Goal: Use online tool/utility: Utilize a website feature to perform a specific function

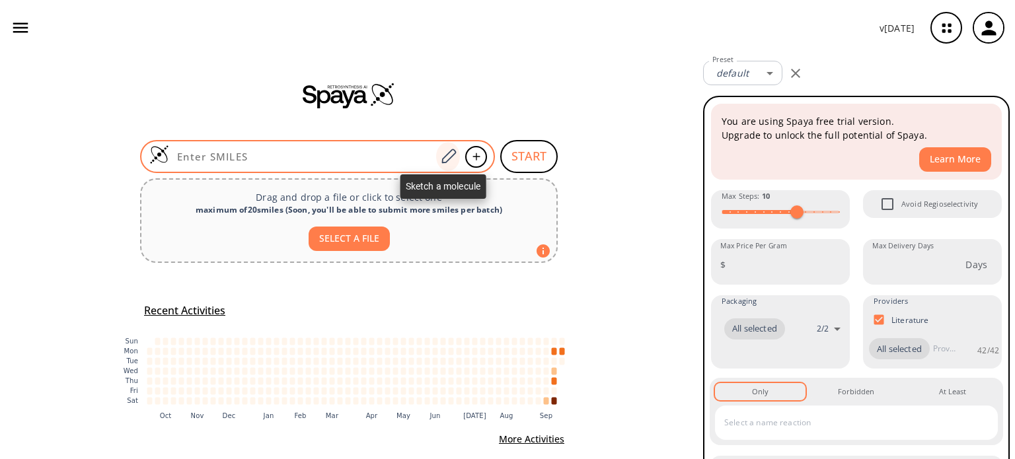
click at [436, 154] on div at bounding box center [448, 156] width 24 height 29
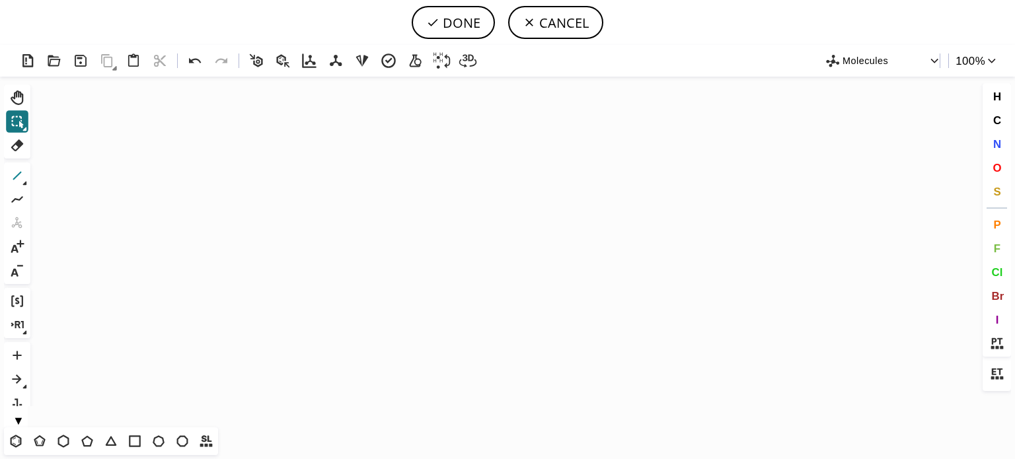
click at [14, 175] on icon at bounding box center [17, 175] width 17 height 17
click at [315, 244] on icon "Created with [PERSON_NAME] 2.3.0" at bounding box center [508, 252] width 944 height 351
drag, startPoint x: 347, startPoint y: 235, endPoint x: 404, endPoint y: 194, distance: 71.0
click at [991, 187] on button "S" at bounding box center [997, 191] width 22 height 22
click at [341, 235] on tspan "S" at bounding box center [341, 235] width 6 height 10
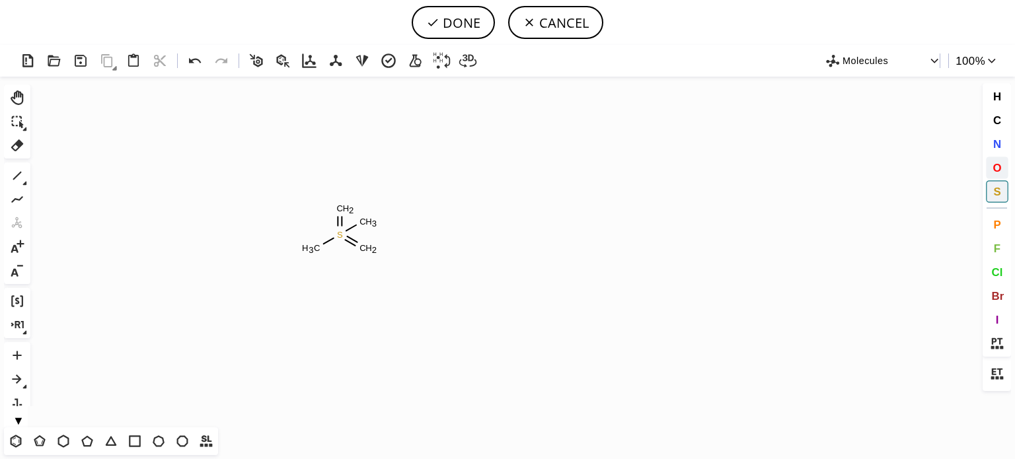
click at [999, 166] on span "O" at bounding box center [996, 167] width 9 height 13
click at [338, 211] on tspan "O" at bounding box center [337, 211] width 7 height 10
click at [362, 252] on tspan "O" at bounding box center [362, 253] width 7 height 10
click at [15, 173] on icon at bounding box center [17, 175] width 17 height 17
drag, startPoint x: 999, startPoint y: 166, endPoint x: 992, endPoint y: 165, distance: 6.7
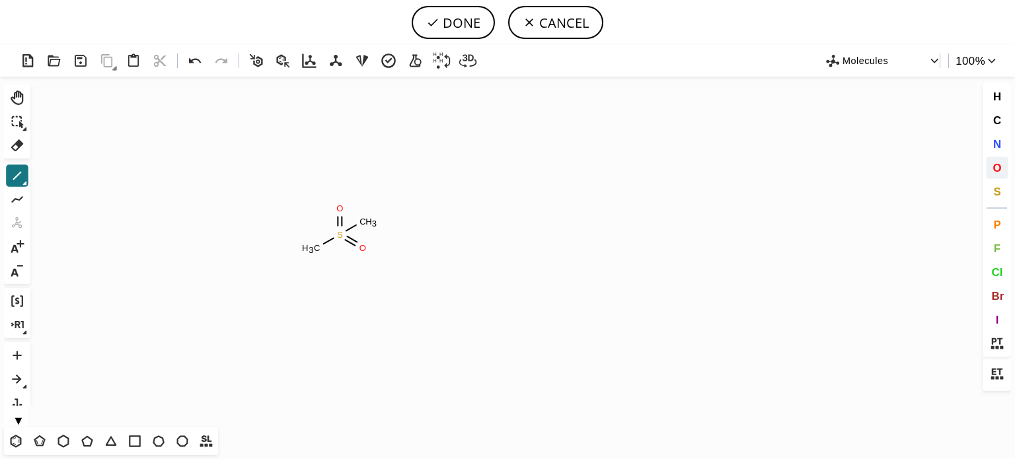
click at [998, 166] on span "O" at bounding box center [996, 167] width 9 height 13
drag, startPoint x: 365, startPoint y: 224, endPoint x: 331, endPoint y: 217, distance: 35.1
click at [365, 223] on tspan "O" at bounding box center [365, 224] width 7 height 10
click at [12, 176] on icon at bounding box center [17, 175] width 17 height 17
click at [457, 24] on button "DONE" at bounding box center [453, 22] width 83 height 33
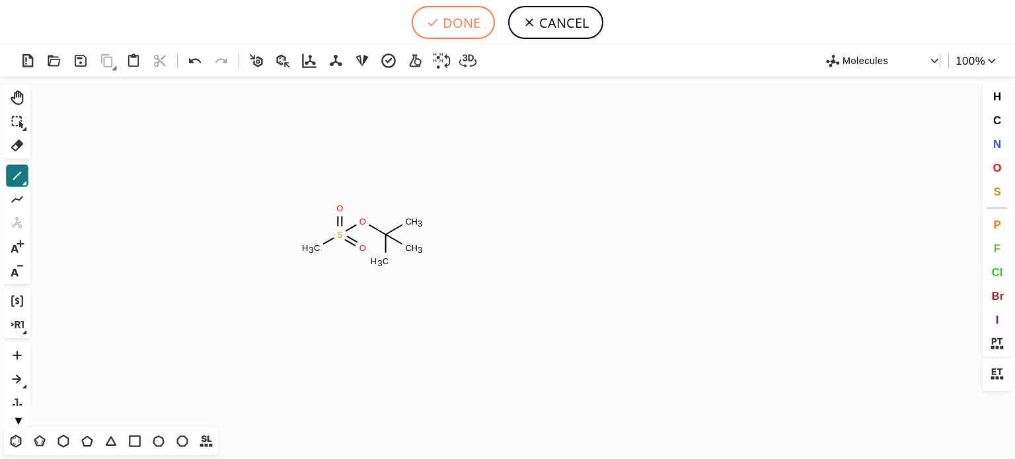
type input "CS(OC(C)(C)C)(=O)=O"
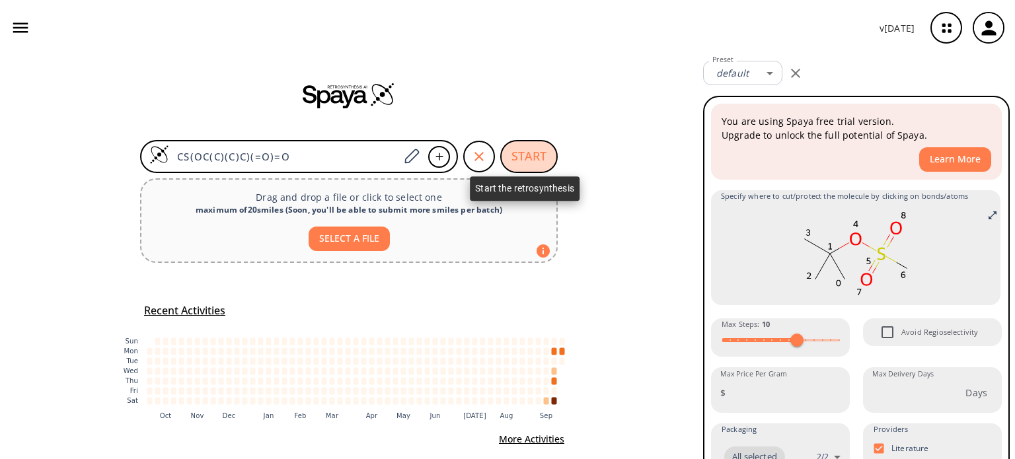
click at [516, 147] on button "START" at bounding box center [528, 156] width 57 height 33
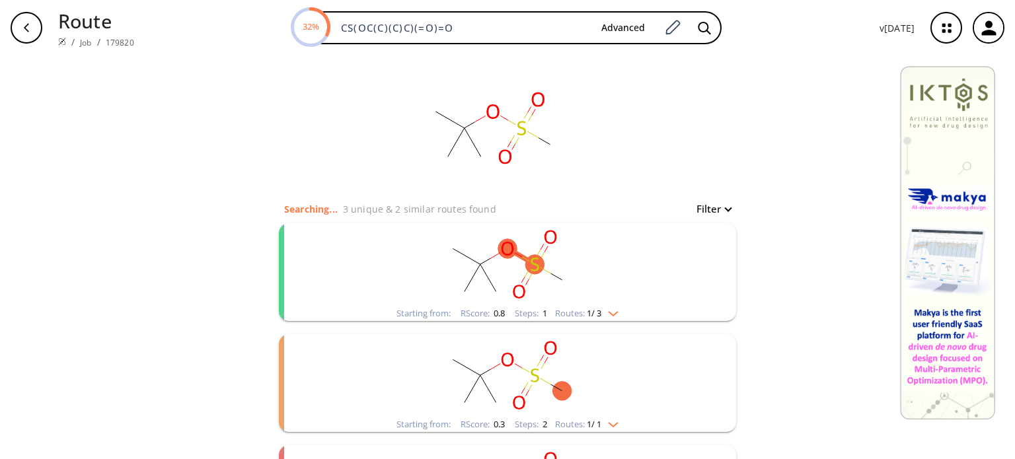
click at [612, 305] on rect "clusters" at bounding box center [508, 264] width 344 height 83
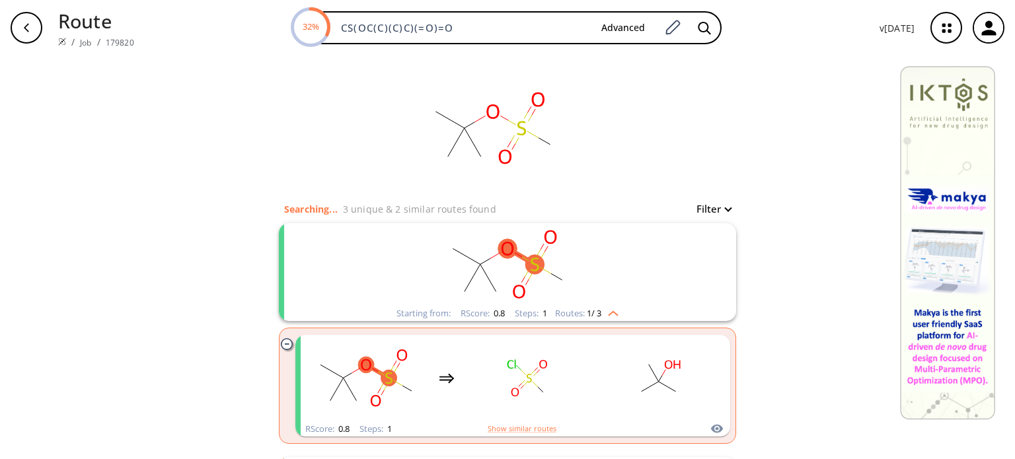
scroll to position [66, 0]
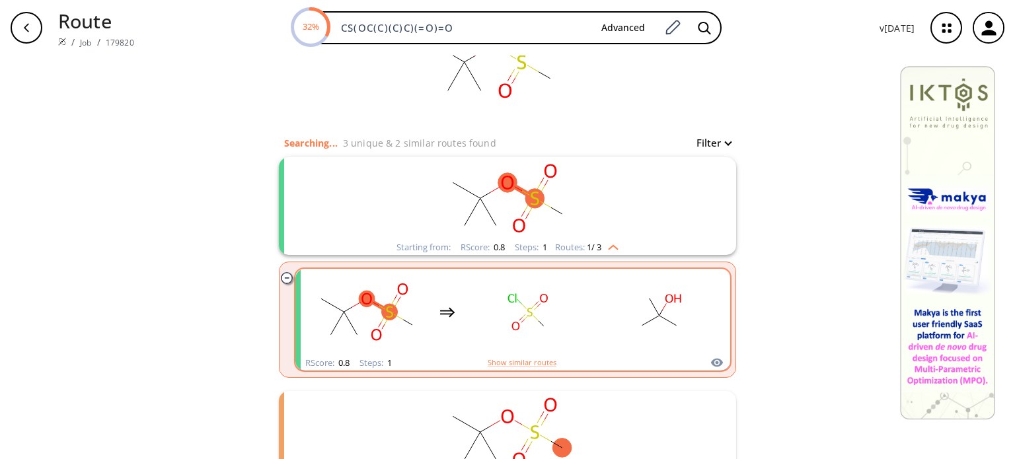
click at [609, 324] on rect "clusters" at bounding box center [660, 312] width 119 height 83
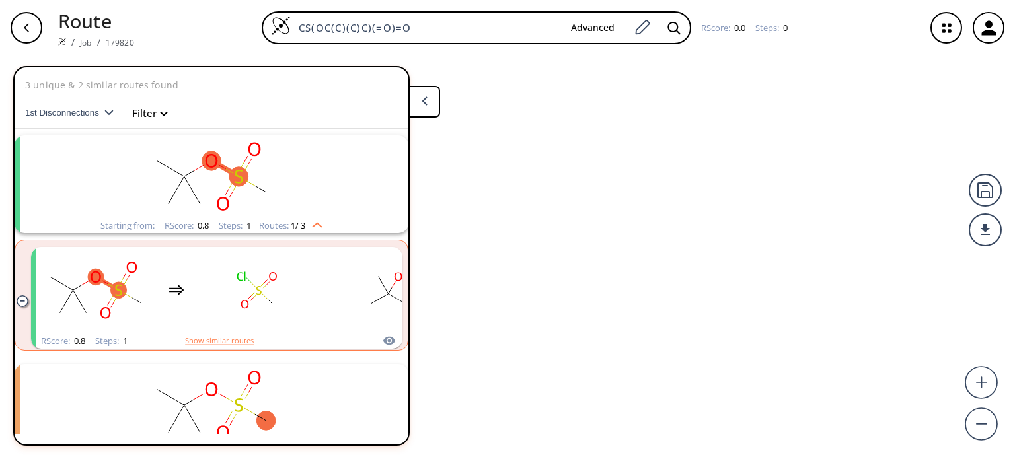
scroll to position [29, 0]
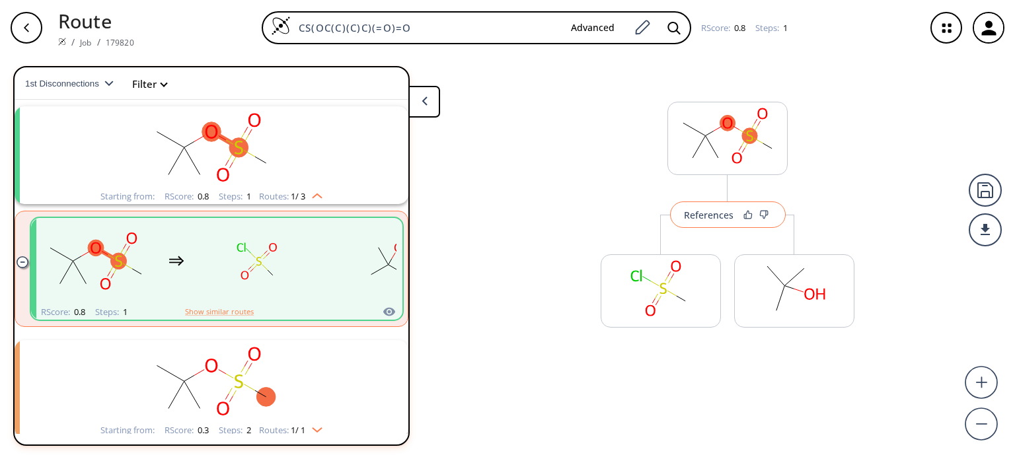
click at [712, 219] on div "References" at bounding box center [709, 215] width 50 height 9
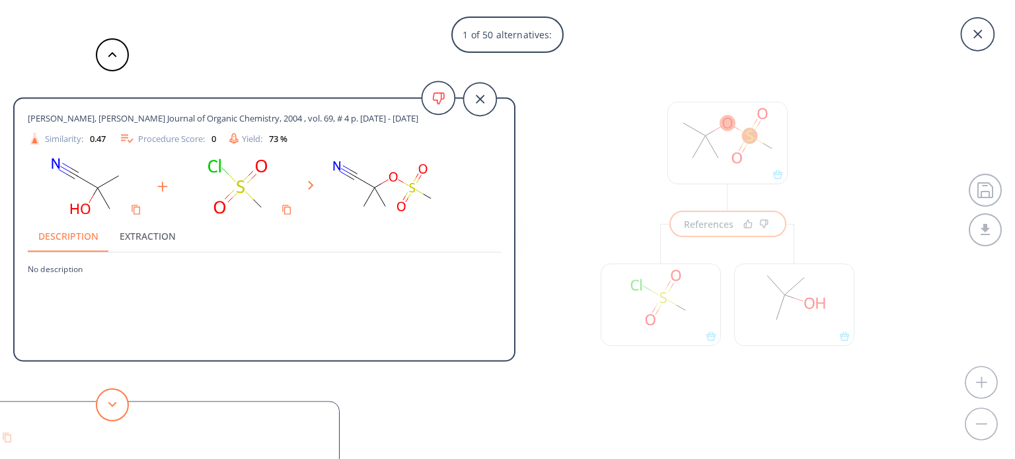
click at [115, 398] on button at bounding box center [112, 405] width 33 height 33
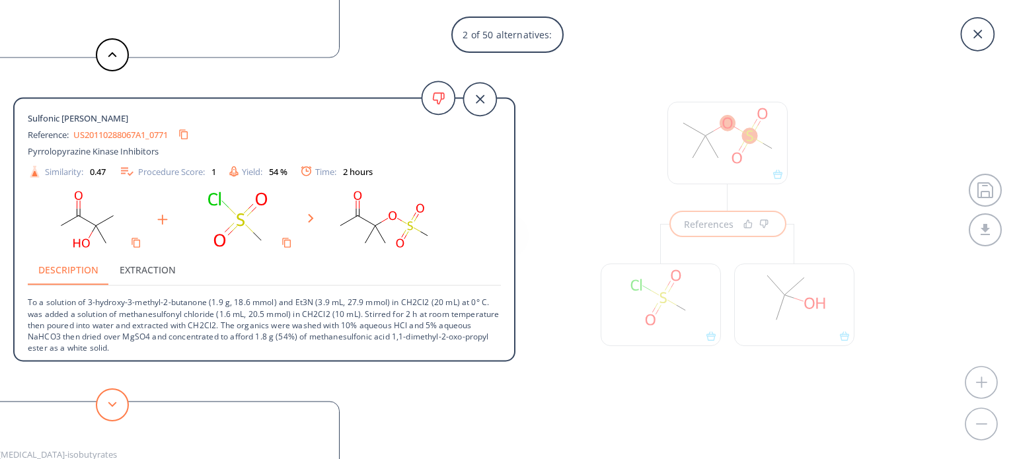
click at [124, 407] on button at bounding box center [112, 405] width 33 height 33
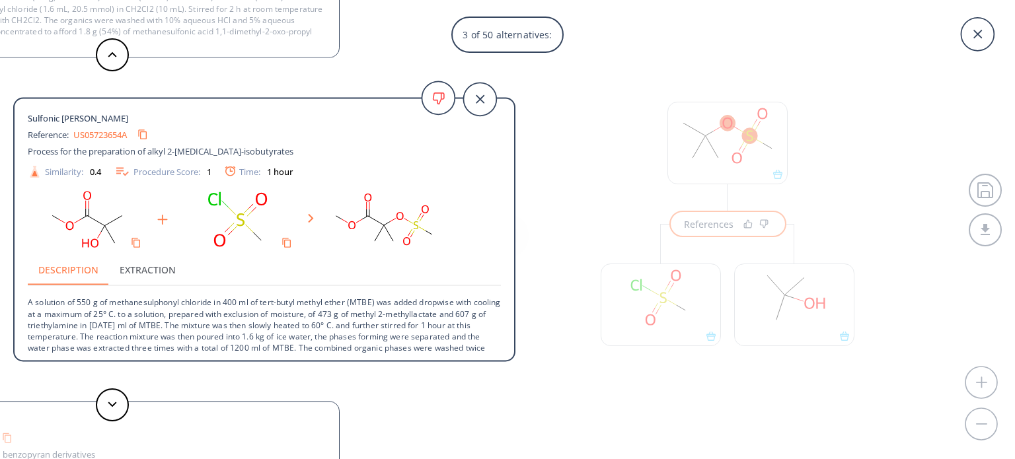
scroll to position [47, 0]
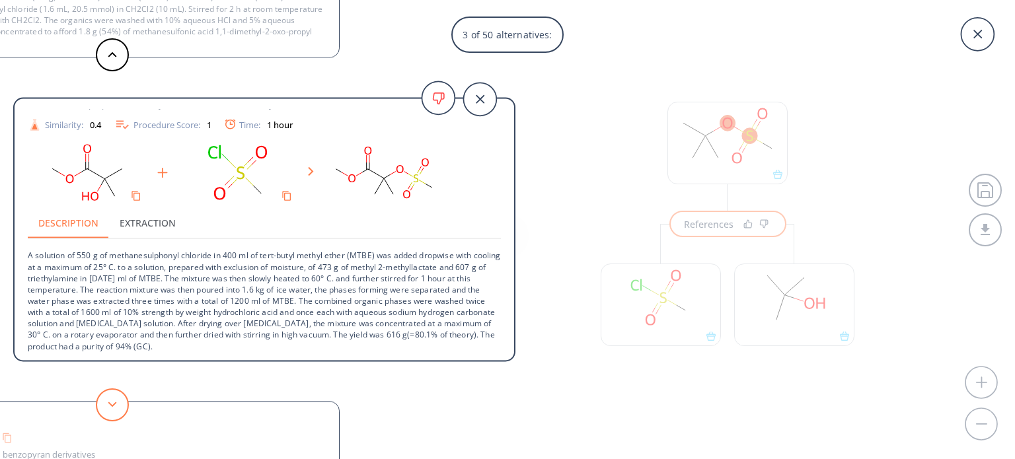
click at [113, 402] on icon at bounding box center [112, 405] width 9 height 6
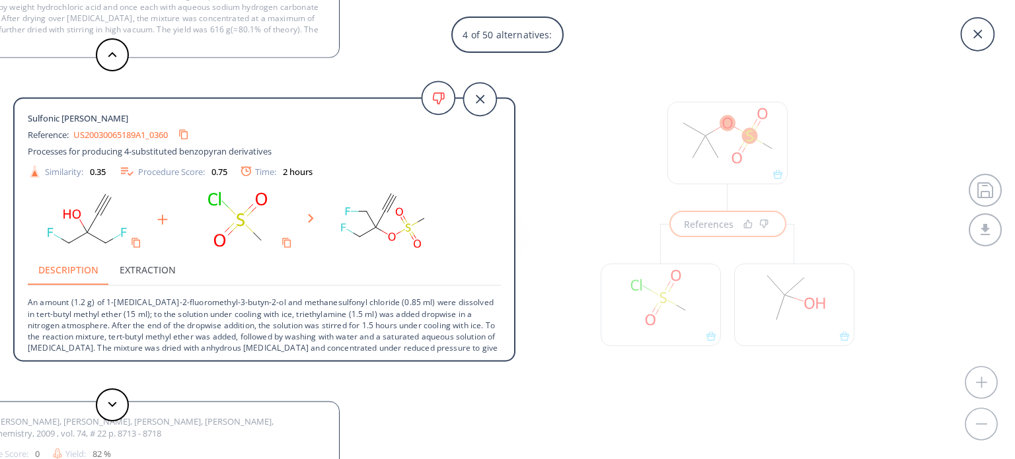
scroll to position [13, 0]
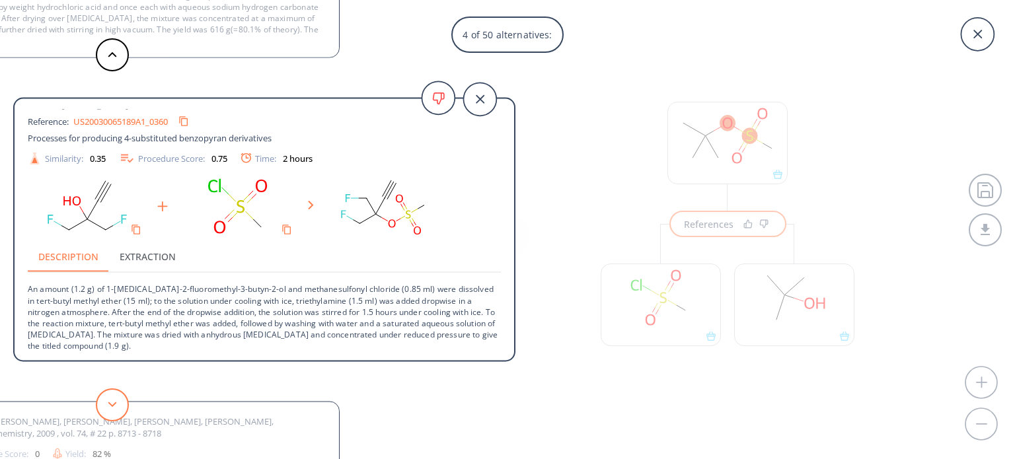
click at [123, 402] on button at bounding box center [112, 405] width 33 height 33
